Goal: Navigation & Orientation: Find specific page/section

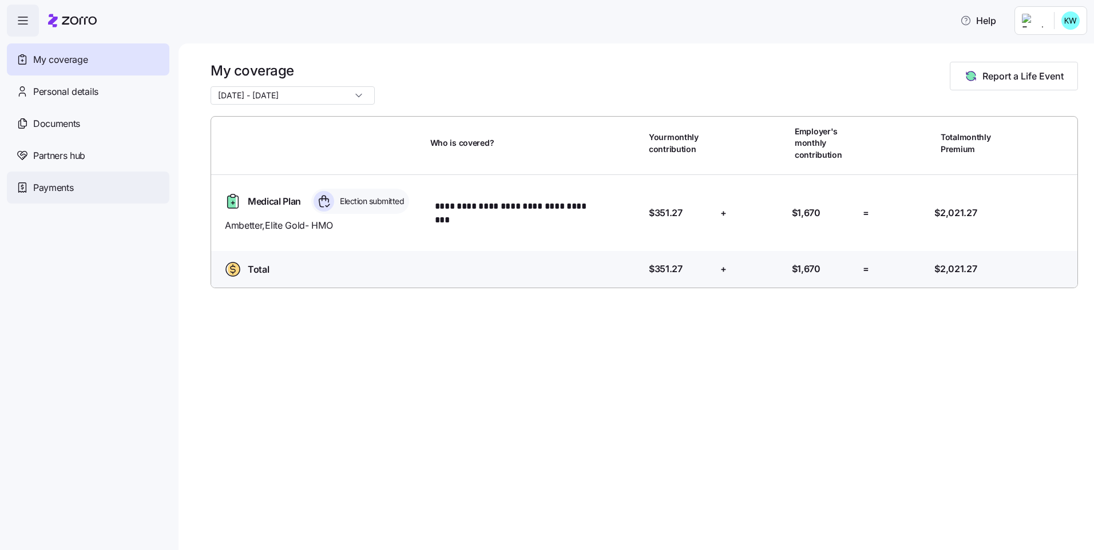
click at [88, 181] on div "Payments" at bounding box center [88, 188] width 162 height 32
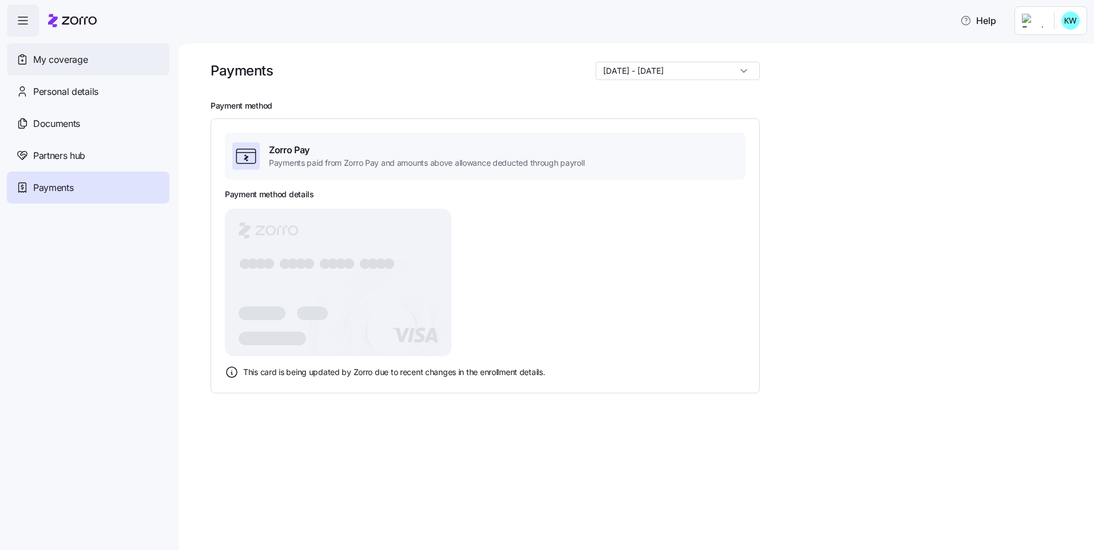
click at [84, 60] on span "My coverage" at bounding box center [60, 60] width 54 height 14
